Goal: Information Seeking & Learning: Learn about a topic

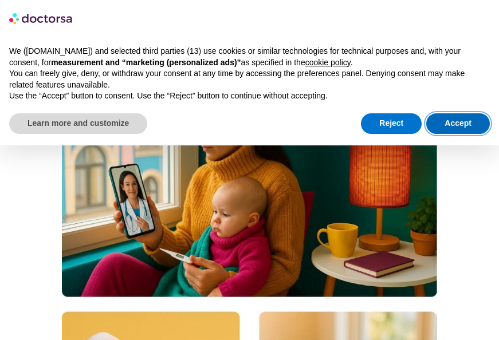
click at [448, 122] on button "Accept" at bounding box center [458, 123] width 64 height 21
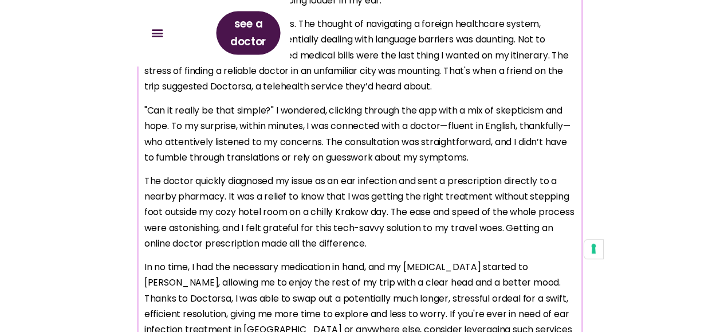
scroll to position [1887, 0]
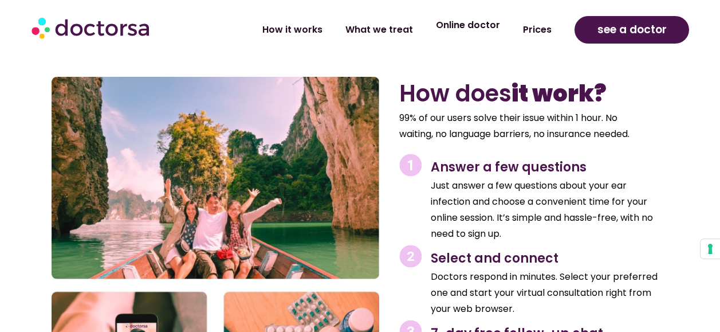
click at [473, 25] on link "Online doctor" at bounding box center [467, 25] width 87 height 26
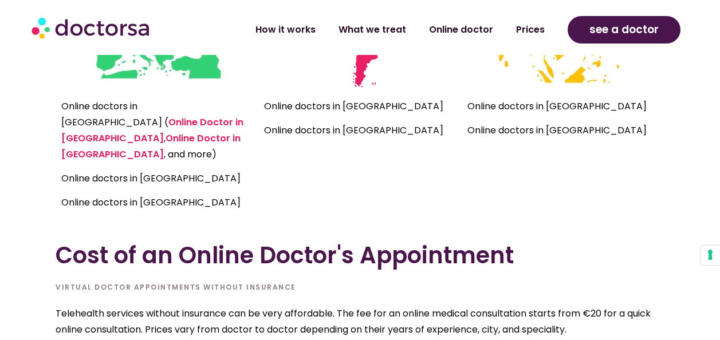
scroll to position [2691, 0]
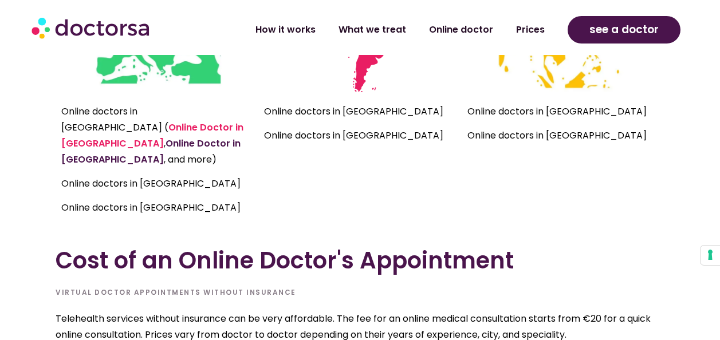
click at [129, 137] on link "Online Doctor in [GEOGRAPHIC_DATA]" at bounding box center [150, 151] width 179 height 29
